Goal: Navigation & Orientation: Find specific page/section

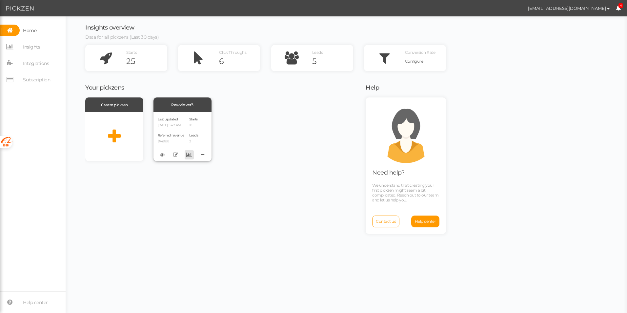
click at [188, 155] on icon at bounding box center [189, 154] width 6 height 5
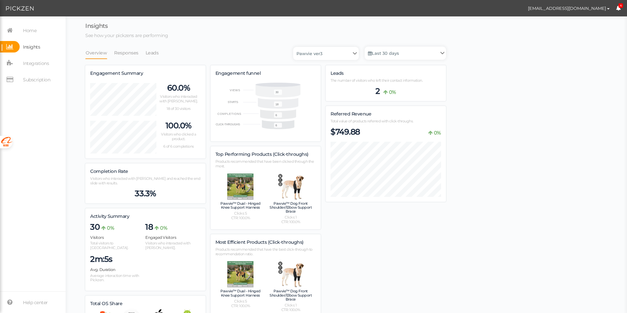
scroll to position [427, 361]
click at [149, 52] on link "Leads" at bounding box center [152, 53] width 14 height 12
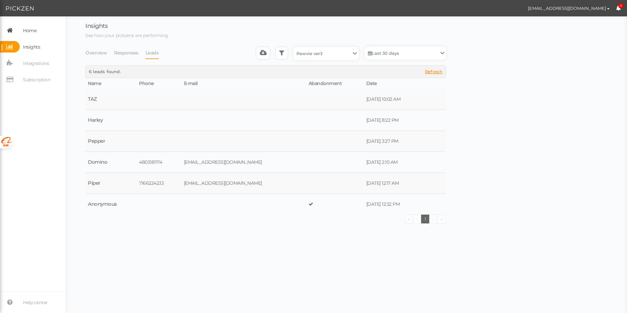
click at [24, 29] on span "Home" at bounding box center [29, 30] width 13 height 10
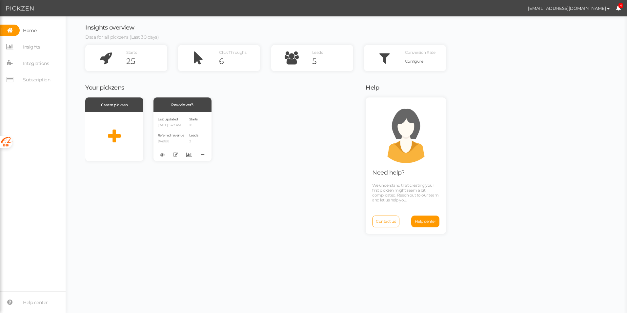
click at [517, 94] on div "Insights overview Data for all pickzens (Last 30 days) Starts 25 Click Throughs…" at bounding box center [346, 164] width 549 height 297
click at [519, 19] on div "Insights overview Data for all pickzens (Last 30 days) Starts 25 Click Throughs…" at bounding box center [346, 164] width 549 height 297
